Goal: Task Accomplishment & Management: Manage account settings

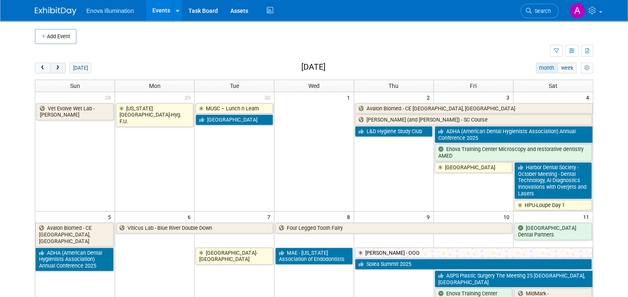
click at [54, 68] on span "next" at bounding box center [57, 68] width 6 height 5
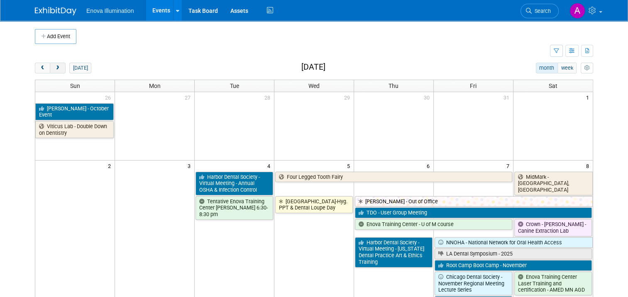
click at [54, 68] on span "next" at bounding box center [57, 68] width 6 height 5
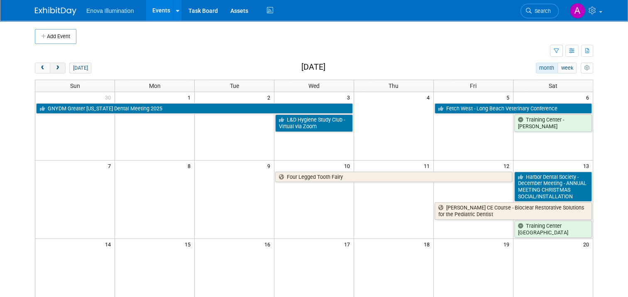
click at [54, 68] on span "next" at bounding box center [57, 68] width 6 height 5
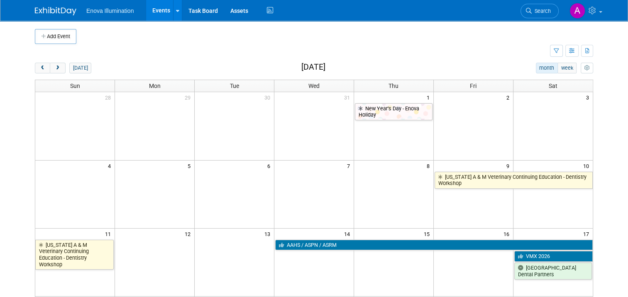
drag, startPoint x: 53, startPoint y: 66, endPoint x: 84, endPoint y: 71, distance: 31.5
click at [54, 66] on span "next" at bounding box center [57, 68] width 6 height 5
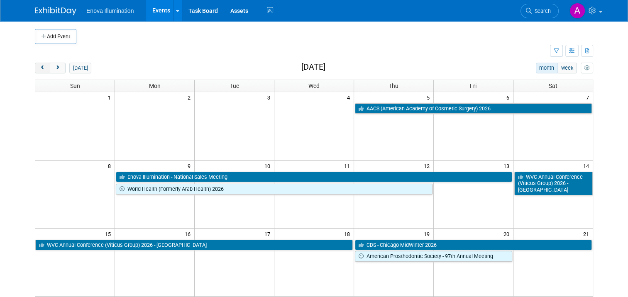
click at [39, 70] on span "prev" at bounding box center [42, 68] width 6 height 5
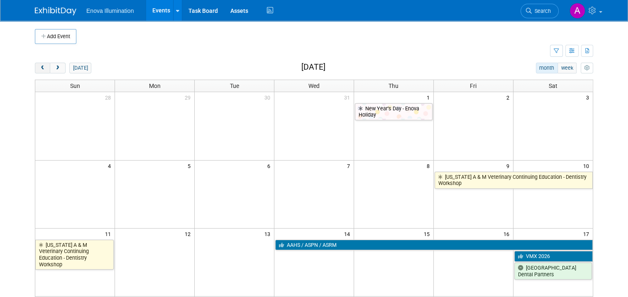
click at [39, 69] on span "prev" at bounding box center [42, 68] width 6 height 5
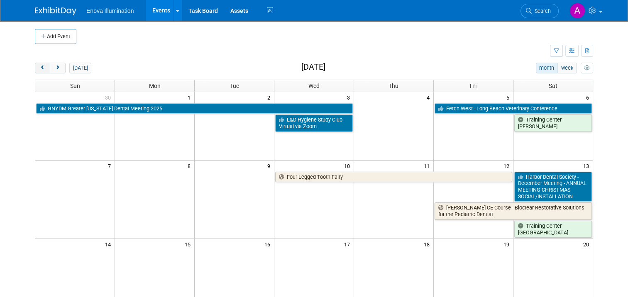
click at [39, 69] on span "prev" at bounding box center [42, 68] width 6 height 5
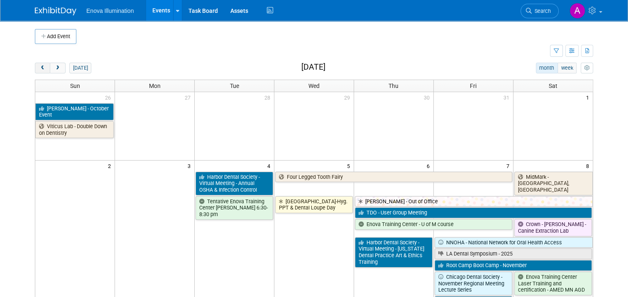
click at [39, 69] on span "prev" at bounding box center [42, 68] width 6 height 5
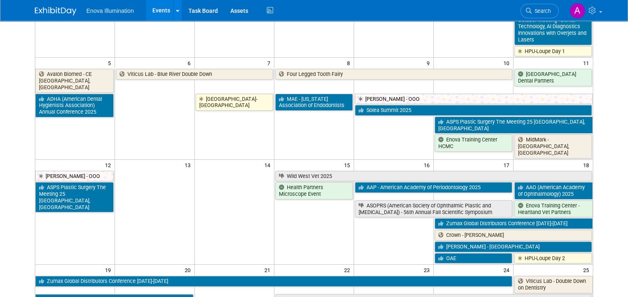
scroll to position [166, 0]
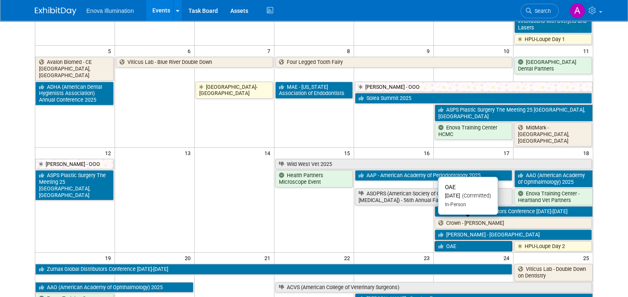
click at [475, 241] on link "OAE" at bounding box center [473, 246] width 78 height 11
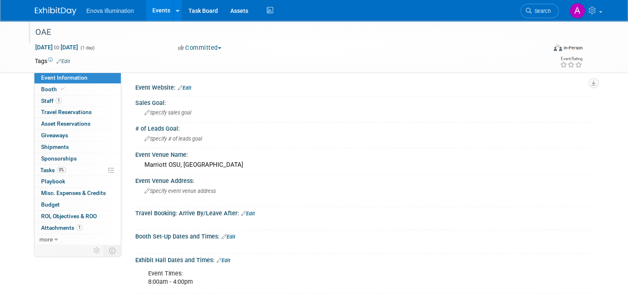
click at [35, 32] on div "OAE" at bounding box center [284, 32] width 504 height 15
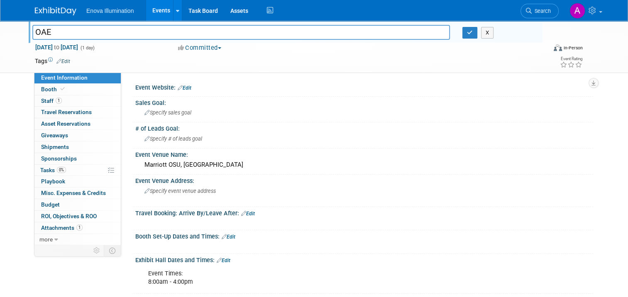
click at [34, 30] on input "OAE" at bounding box center [240, 32] width 417 height 15
click at [54, 33] on input "Ohio AE" at bounding box center [240, 32] width 417 height 15
click at [101, 30] on input "Ohio Assoc E" at bounding box center [240, 32] width 417 height 15
type input "Ohio Assoc Endo"
click at [473, 32] on icon "button" at bounding box center [470, 32] width 6 height 5
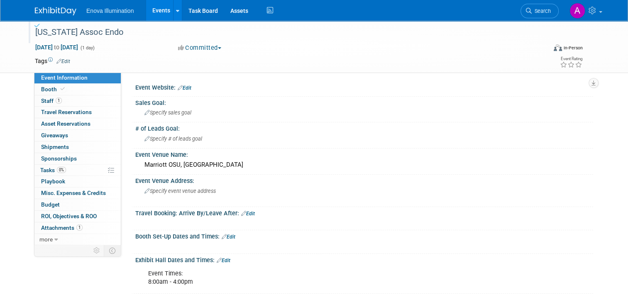
click at [50, 10] on img at bounding box center [55, 11] width 41 height 8
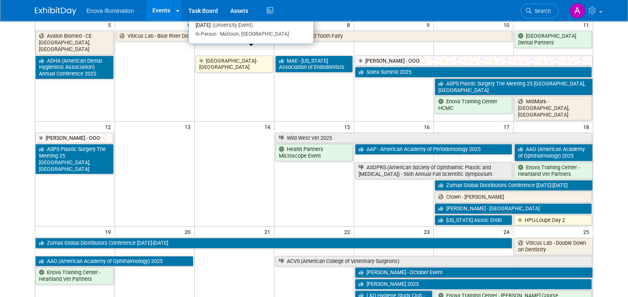
scroll to position [207, 0]
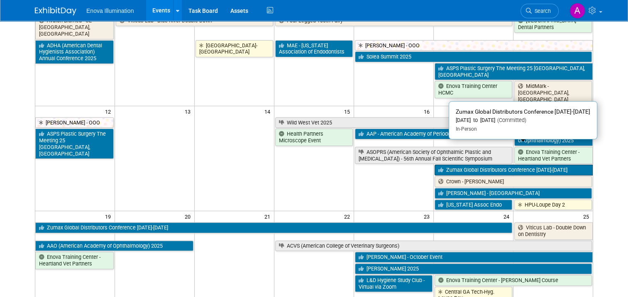
click at [462, 165] on link "Zumax Global Distributors Conference [DATE]-[DATE]" at bounding box center [513, 170] width 158 height 11
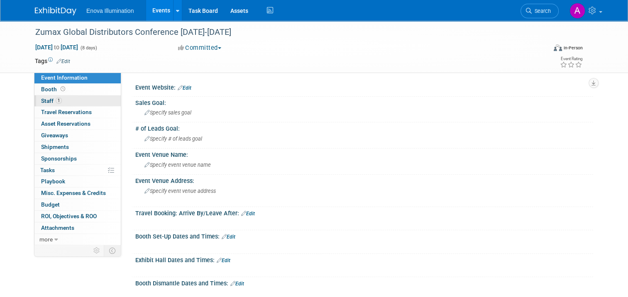
click at [87, 99] on link "1 Staff 1" at bounding box center [77, 100] width 86 height 11
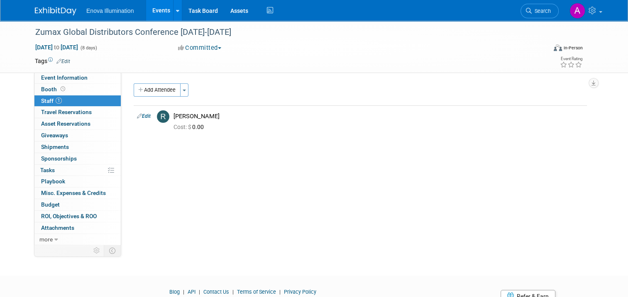
click at [53, 11] on img at bounding box center [55, 11] width 41 height 8
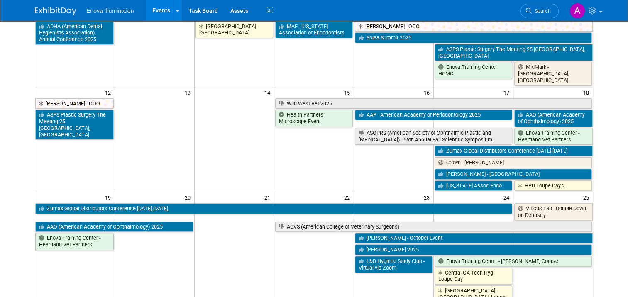
scroll to position [207, 0]
